Goal: Transaction & Acquisition: Purchase product/service

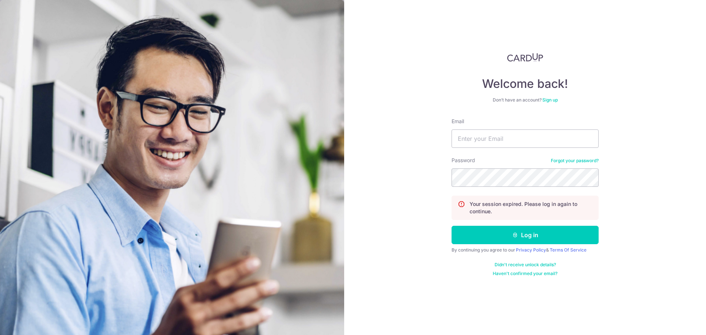
type input "x"
type input "[EMAIL_ADDRESS][DOMAIN_NAME]"
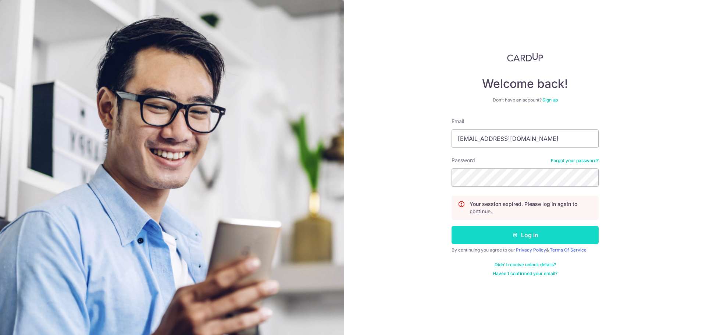
click at [525, 234] on button "Log in" at bounding box center [524, 235] width 147 height 18
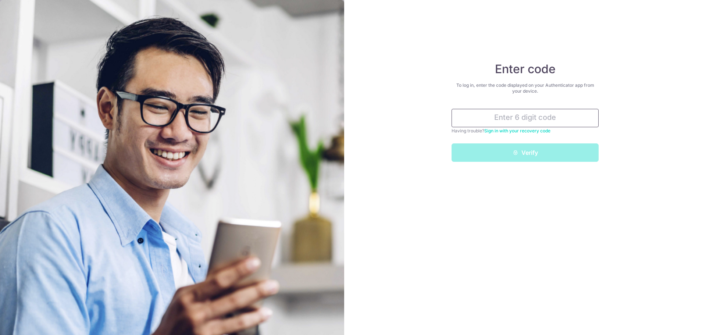
click at [545, 122] on input "text" at bounding box center [524, 118] width 147 height 18
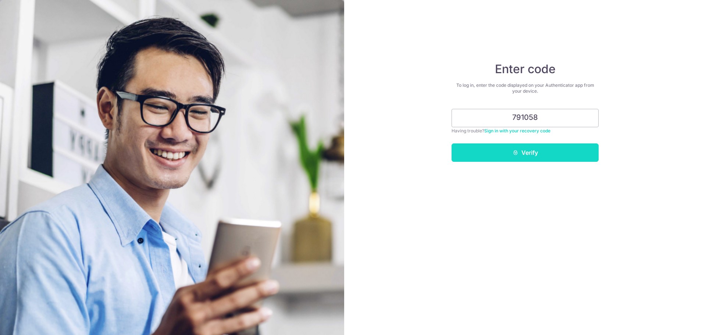
type input "791058"
click at [544, 151] on button "Verify" at bounding box center [524, 152] width 147 height 18
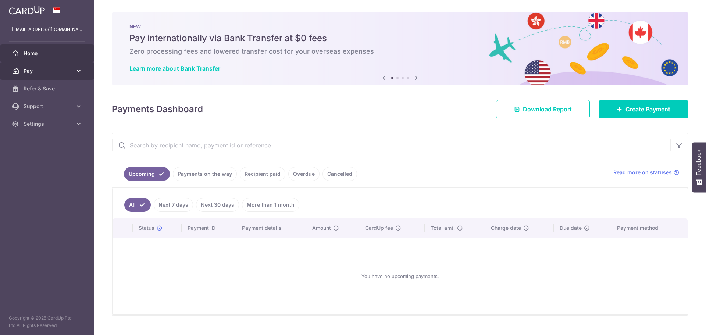
click at [28, 73] on span "Pay" at bounding box center [48, 70] width 49 height 7
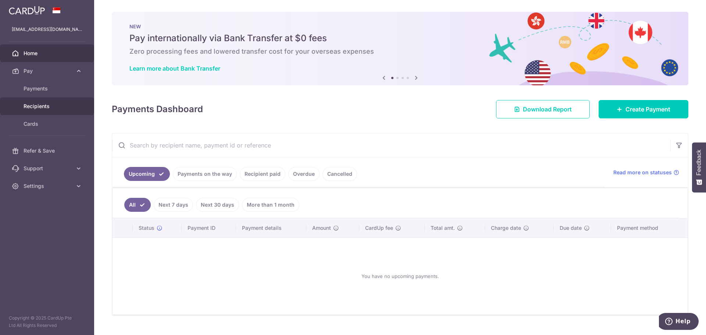
click at [40, 106] on span "Recipients" at bounding box center [48, 106] width 49 height 7
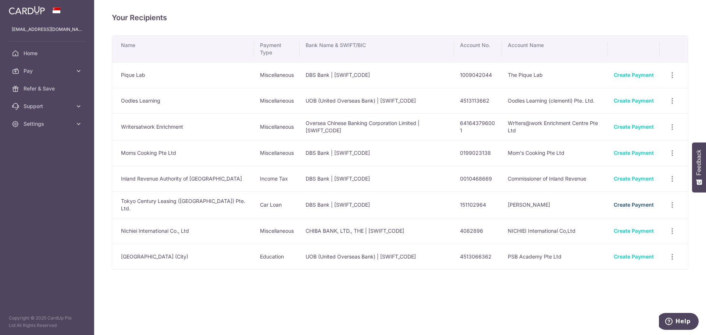
click at [637, 201] on link "Create Payment" at bounding box center [633, 204] width 40 height 6
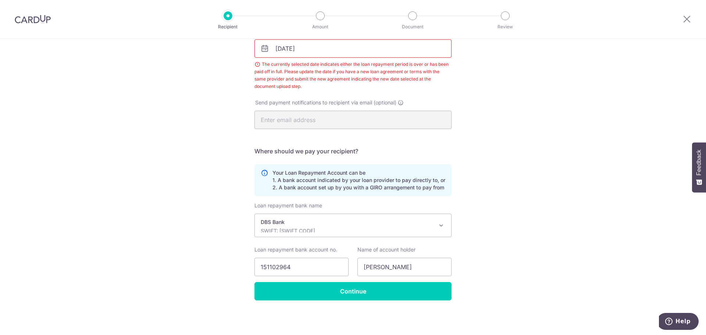
scroll to position [56, 0]
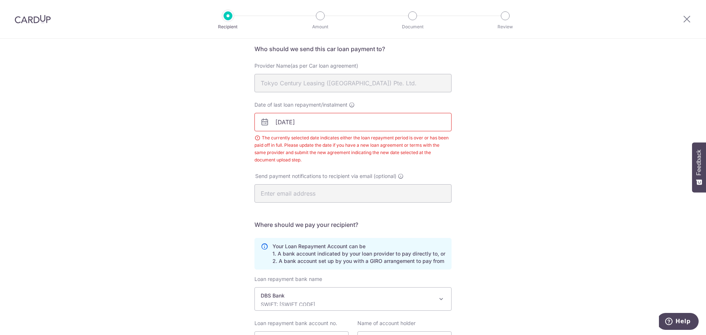
drag, startPoint x: 280, startPoint y: 120, endPoint x: 282, endPoint y: 125, distance: 4.8
click at [280, 120] on input "03/08/2025" at bounding box center [352, 122] width 197 height 18
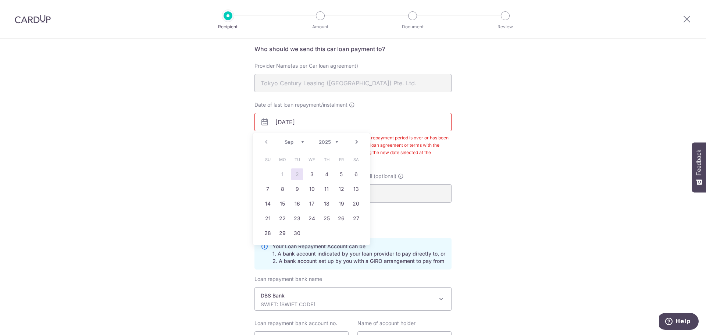
click at [332, 141] on select "2025 2026 2027 2028 2029 2030 2031 2032 2033 2034 2035" at bounding box center [328, 142] width 19 height 6
click at [293, 142] on select "Jan Feb Mar Apr May Jun Jul Aug Sep Oct Nov Dec" at bounding box center [293, 142] width 19 height 6
click at [284, 220] on link "21" at bounding box center [282, 218] width 12 height 12
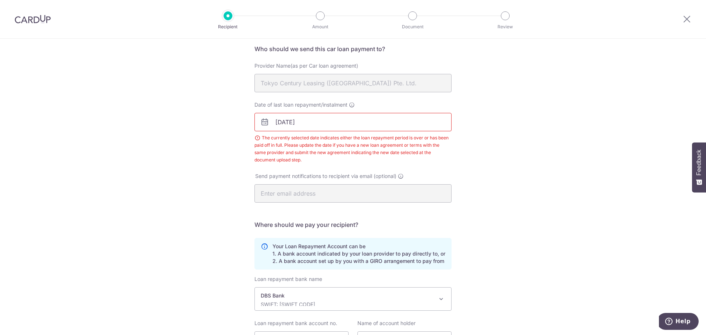
click at [492, 162] on div "Recipient Details Your recipient does not need a CardUp account to receive your…" at bounding box center [353, 196] width 706 height 426
click at [286, 119] on input "21/06/2027" at bounding box center [352, 122] width 197 height 18
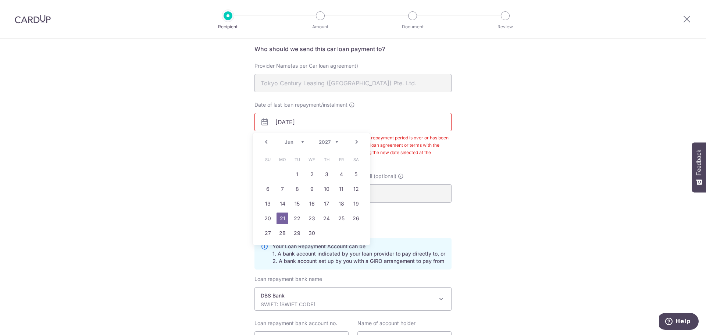
click at [287, 122] on input "21/06/2027" at bounding box center [352, 122] width 197 height 18
type input "21/05/2027"
click at [524, 213] on div "Recipient Details Your recipient does not need a CardUp account to receive your…" at bounding box center [353, 196] width 706 height 426
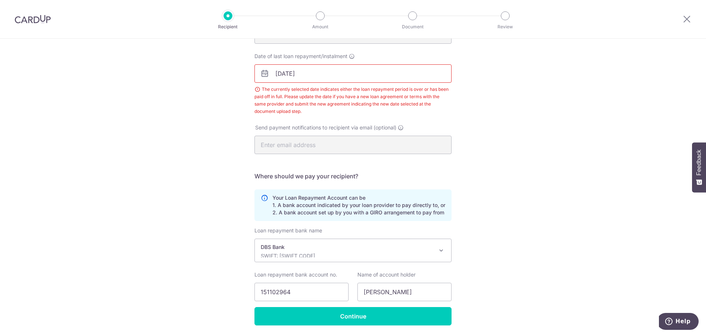
scroll to position [129, 0]
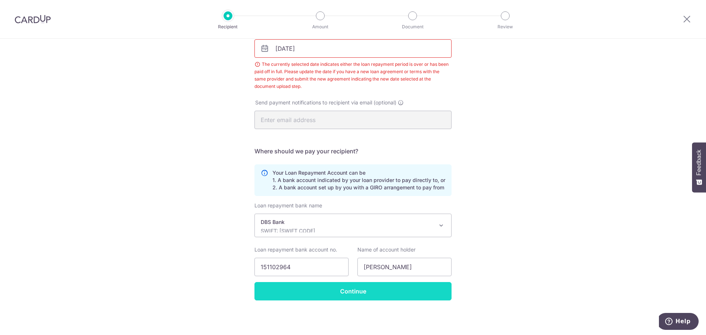
click at [368, 294] on input "Continue" at bounding box center [352, 291] width 197 height 18
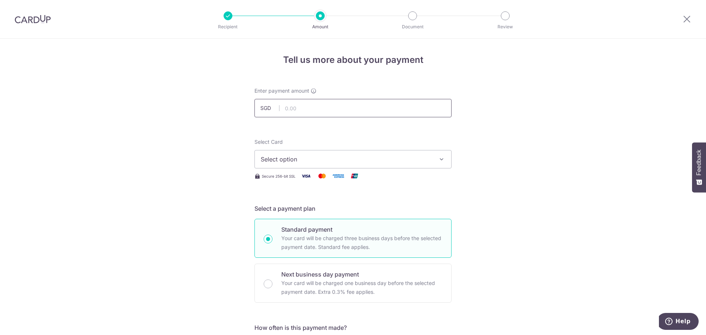
click at [307, 108] on input "text" at bounding box center [352, 108] width 197 height 18
type input "1,347.00"
click at [343, 156] on span "Select option" at bounding box center [346, 159] width 171 height 9
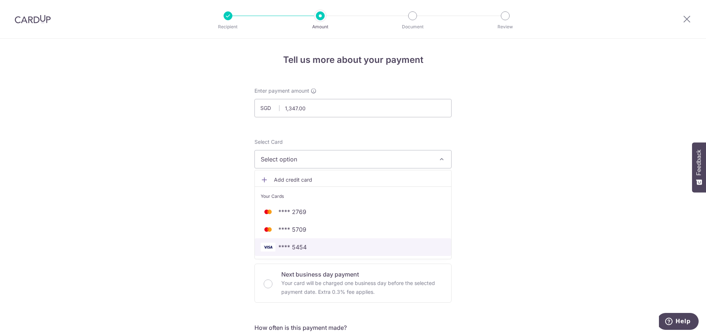
click at [316, 247] on span "**** 5454" at bounding box center [353, 247] width 185 height 9
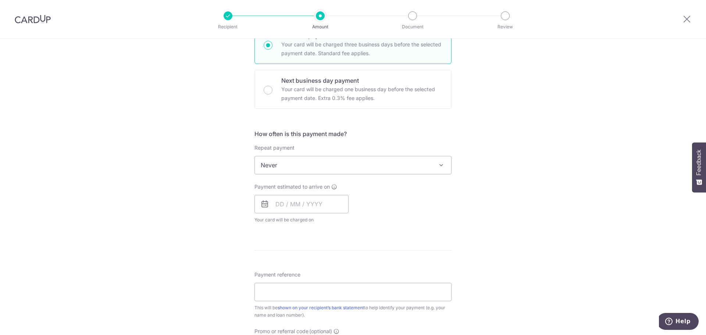
scroll to position [221, 0]
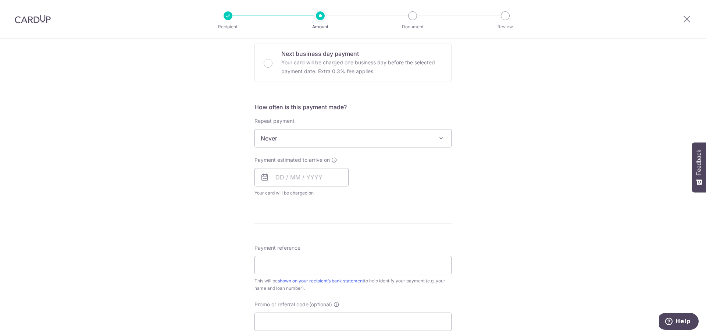
click at [418, 139] on span "Never" at bounding box center [353, 138] width 196 height 18
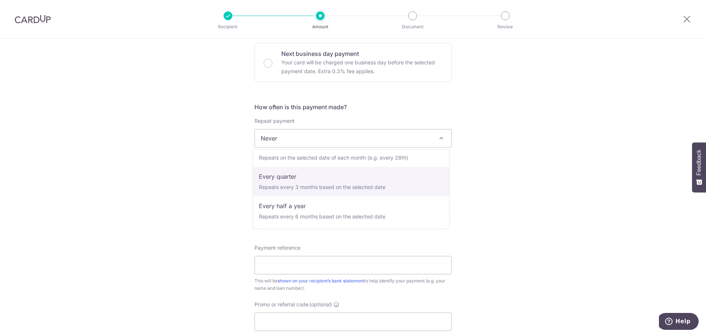
scroll to position [0, 0]
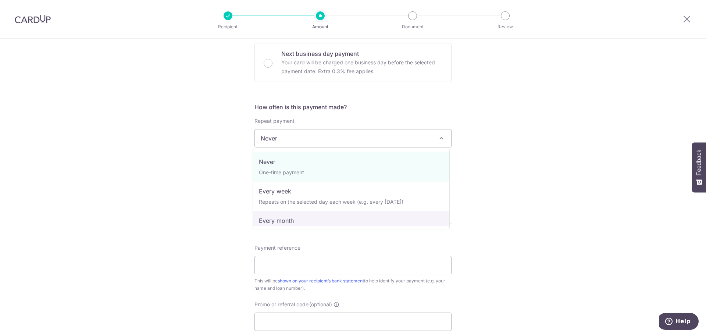
select select "3"
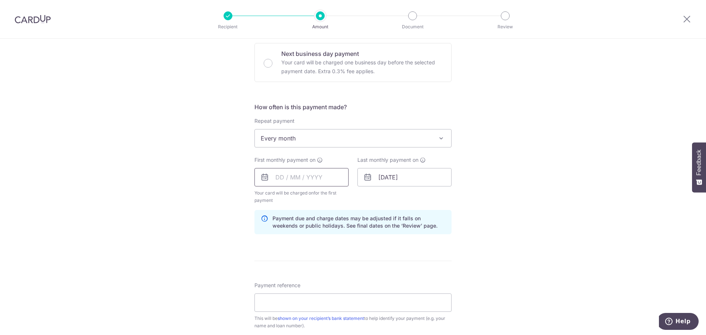
click at [273, 177] on input "text" at bounding box center [301, 177] width 94 height 18
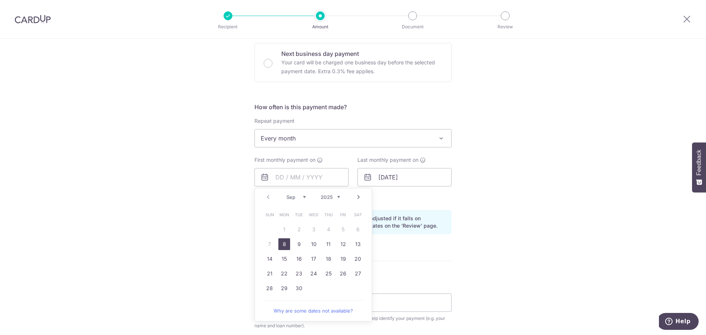
click at [602, 267] on div "Tell us more about your payment Enter payment amount SGD 1,347.00 1347.00 Selec…" at bounding box center [353, 169] width 706 height 702
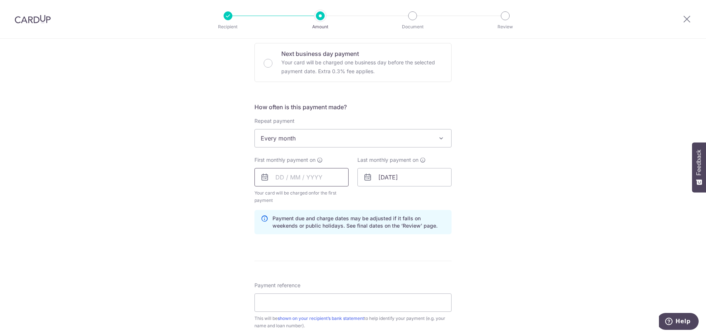
click at [285, 180] on input "text" at bounding box center [301, 177] width 94 height 18
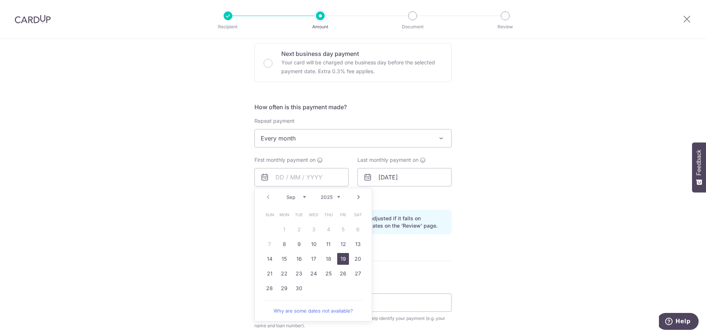
click at [338, 257] on link "19" at bounding box center [343, 259] width 12 height 12
type input "[DATE]"
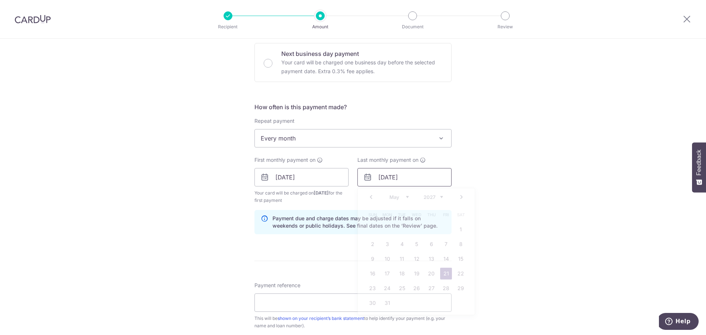
click at [380, 176] on input "21/05/2027" at bounding box center [404, 177] width 94 height 18
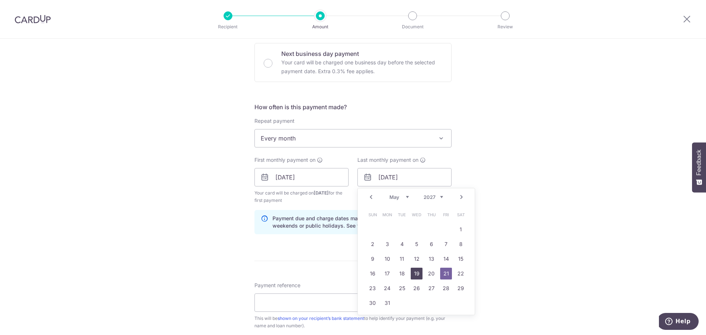
click at [414, 271] on link "19" at bounding box center [417, 274] width 12 height 12
type input "19/05/2027"
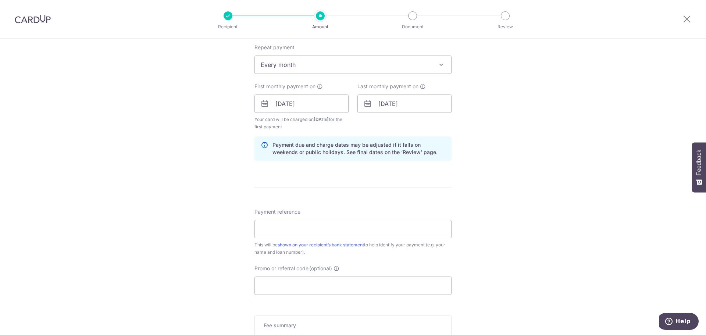
scroll to position [368, 0]
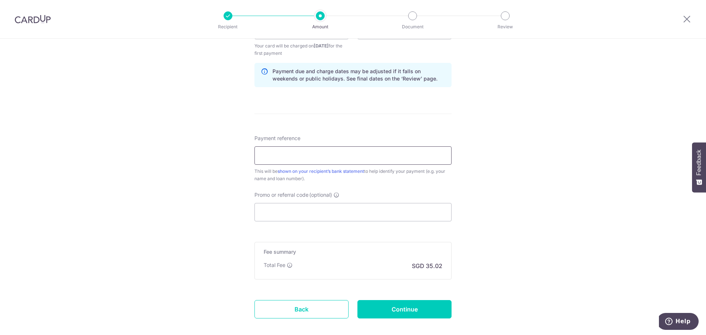
click at [280, 158] on input "Payment reference" at bounding box center [352, 155] width 197 height 18
click at [316, 157] on input "SMW2868A" at bounding box center [352, 155] width 197 height 18
click at [258, 157] on input "SMW2868A" at bounding box center [352, 155] width 197 height 18
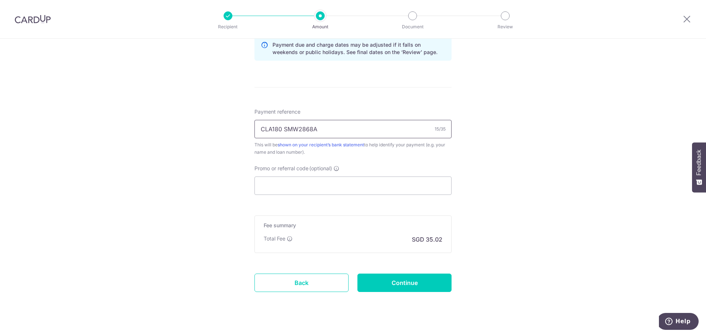
scroll to position [406, 0]
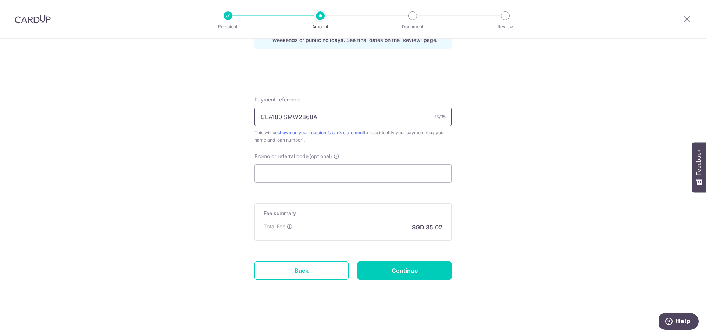
type input "CLA180 SMW2868A"
click at [277, 176] on input "Promo or referral code (optional)" at bounding box center [352, 173] width 197 height 18
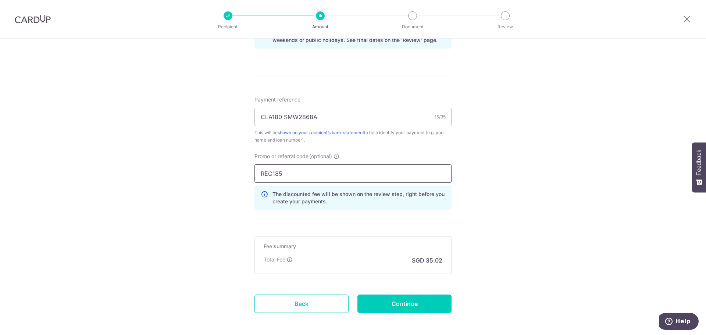
type input "REC185"
click at [504, 229] on div "Tell us more about your payment Enter payment amount SGD 1,347.00 1347.00 Selec…" at bounding box center [353, -1] width 706 height 735
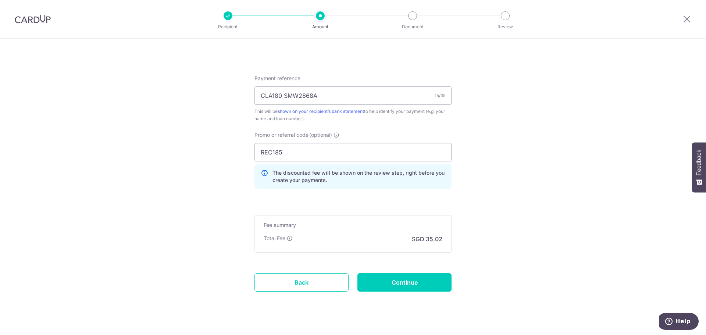
scroll to position [439, 0]
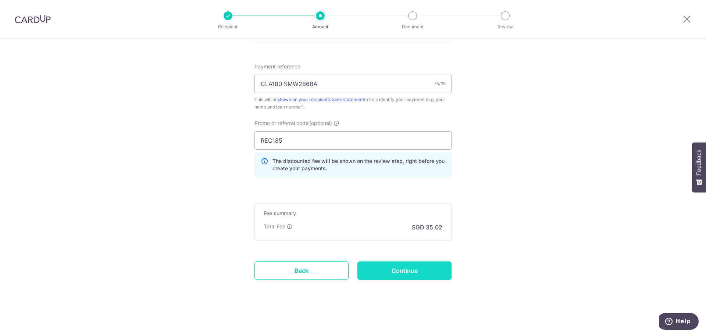
click at [431, 273] on input "Continue" at bounding box center [404, 270] width 94 height 18
type input "Create Schedule"
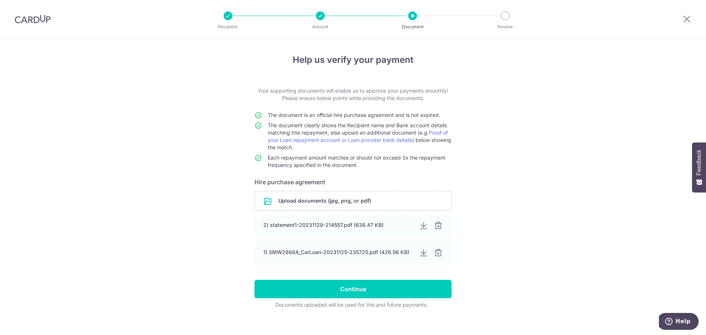
scroll to position [8, 0]
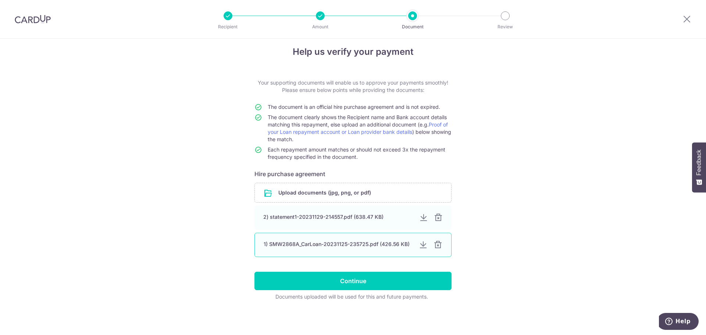
click at [434, 246] on div at bounding box center [437, 244] width 9 height 9
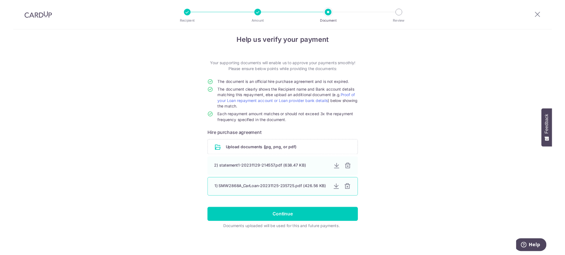
scroll to position [0, 0]
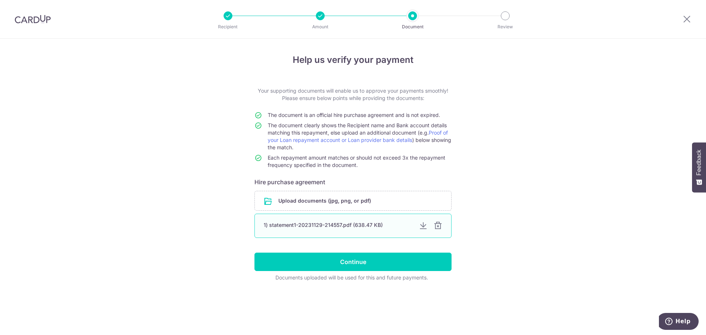
click at [439, 226] on div at bounding box center [437, 225] width 9 height 9
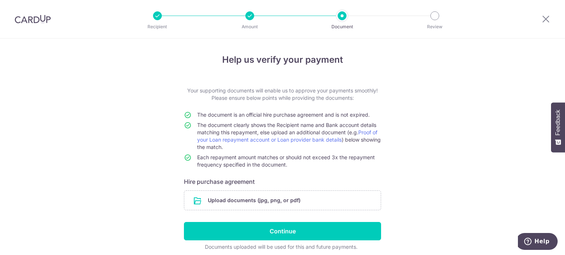
scroll to position [29, 0]
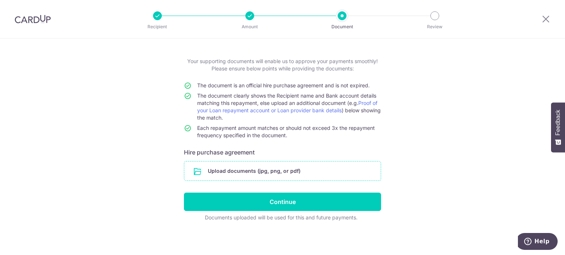
click at [288, 170] on input "file" at bounding box center [282, 171] width 196 height 19
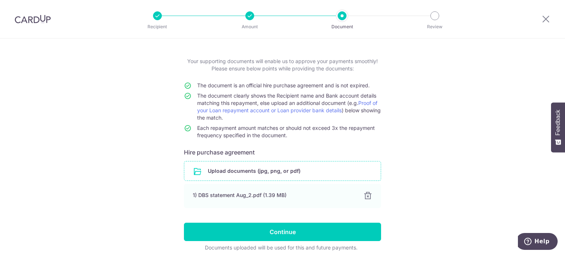
click at [240, 170] on input "file" at bounding box center [282, 171] width 196 height 19
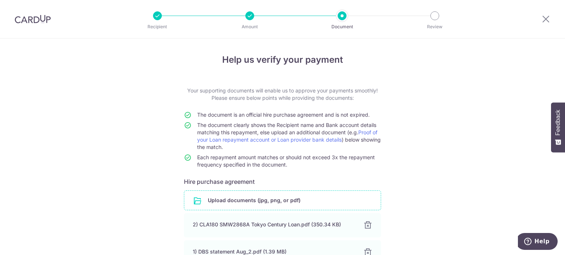
scroll to position [87, 0]
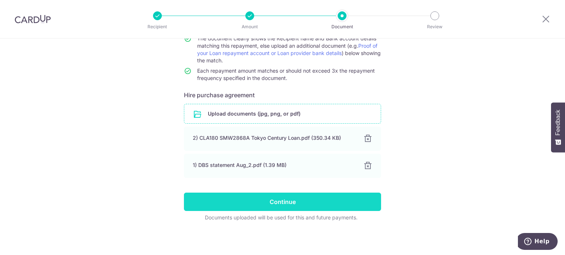
click at [290, 201] on input "Continue" at bounding box center [282, 202] width 197 height 18
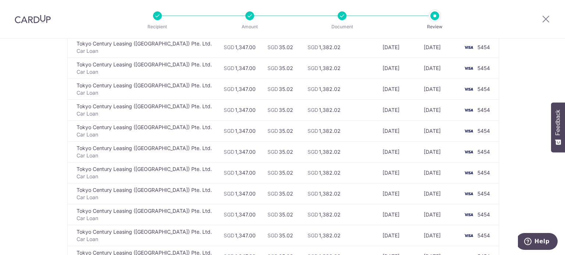
scroll to position [428, 0]
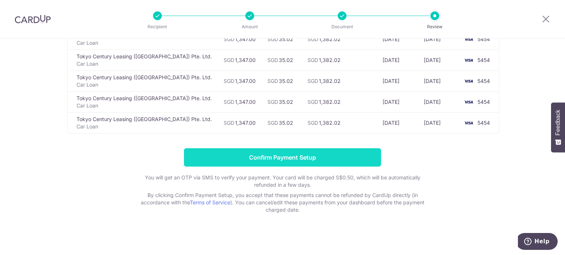
click at [274, 155] on input "Confirm Payment Setup" at bounding box center [282, 157] width 197 height 18
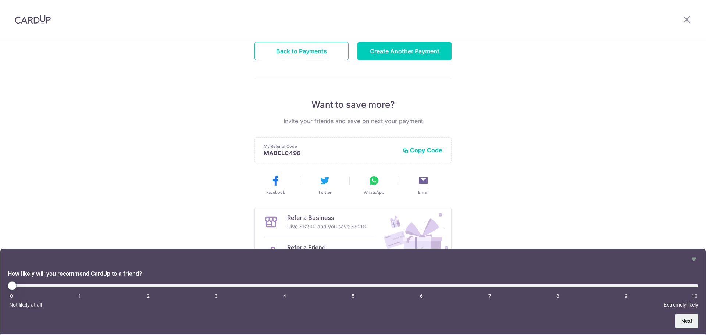
scroll to position [96, 0]
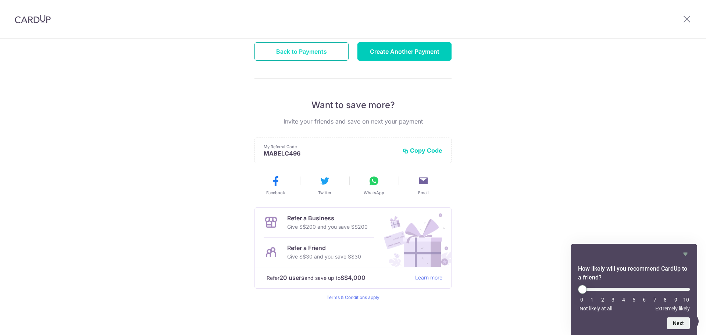
click at [298, 50] on button "Back to Payments" at bounding box center [301, 51] width 94 height 18
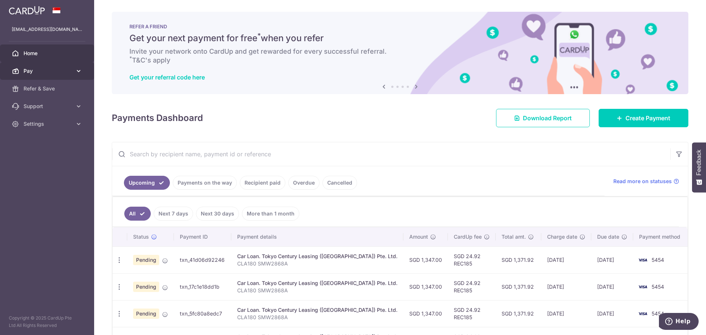
click at [67, 71] on span "Pay" at bounding box center [48, 70] width 49 height 7
